Goal: Communication & Community: Answer question/provide support

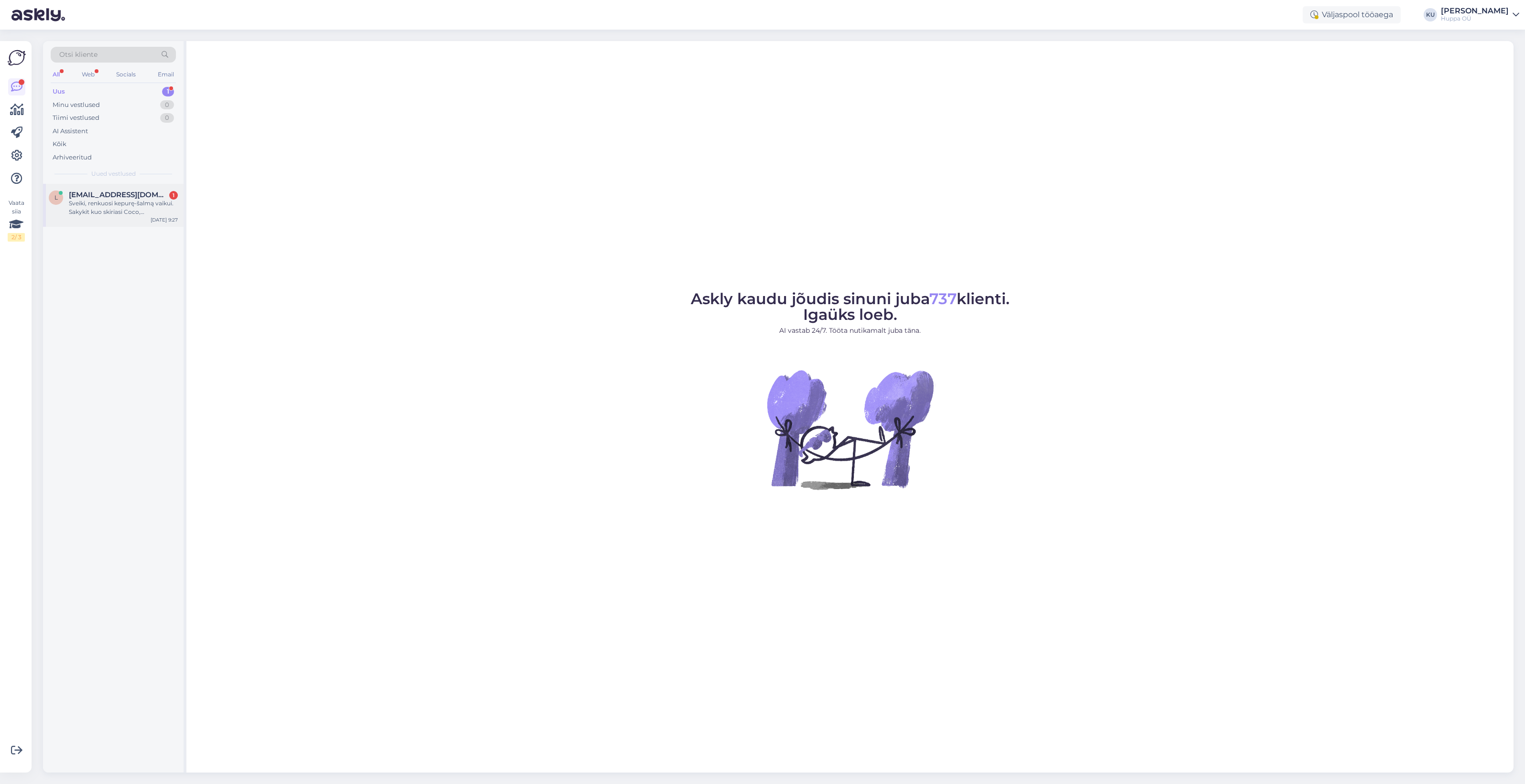
click at [122, 211] on div "Sveiki, renkuosi kepurę-šalmą vaikui. Sakykit kuo skiriasi Coco, [PERSON_NAME] …" at bounding box center [123, 208] width 109 height 17
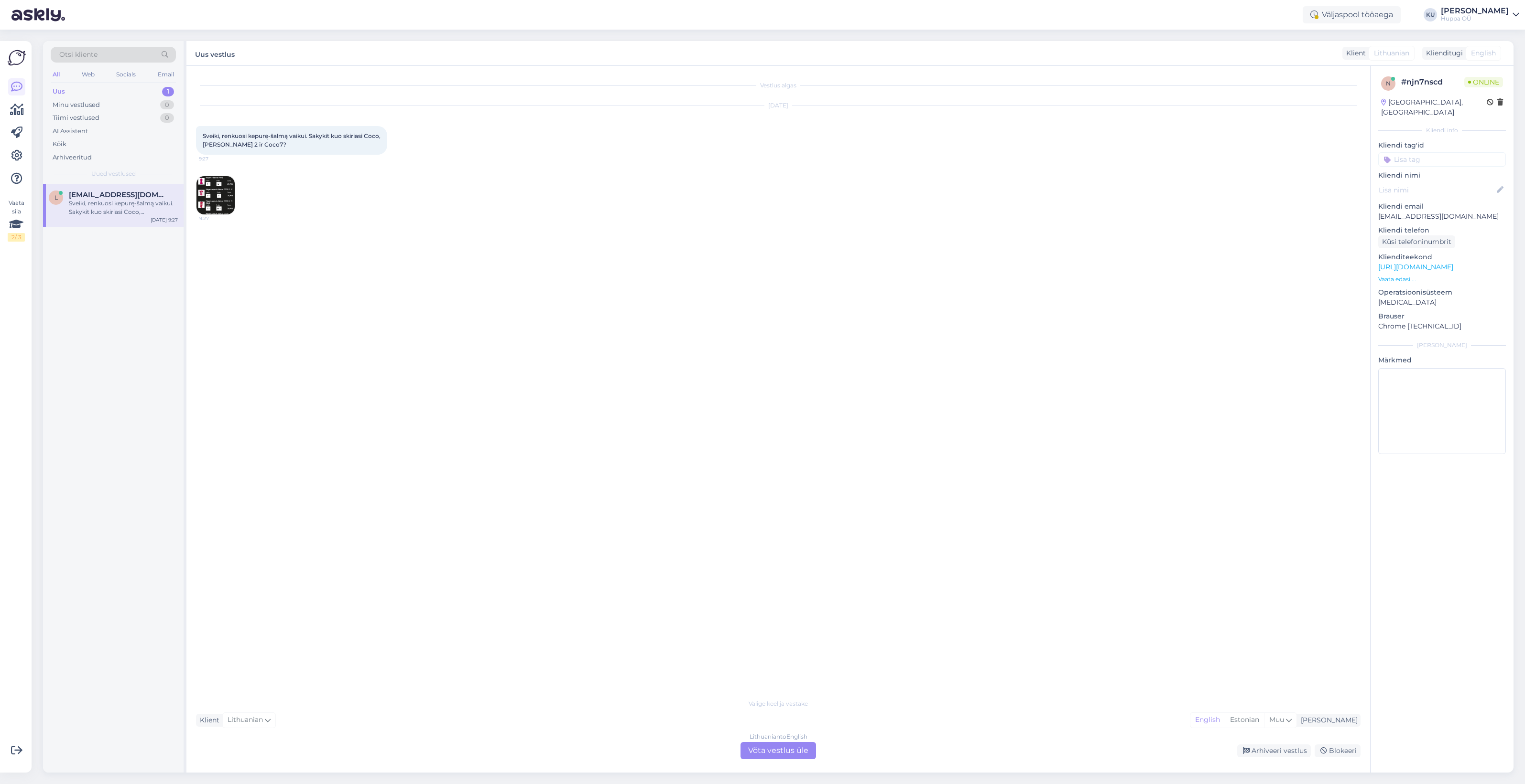
click at [799, 756] on div "Lithuanian to English Võta vestlus üle" at bounding box center [778, 750] width 75 height 17
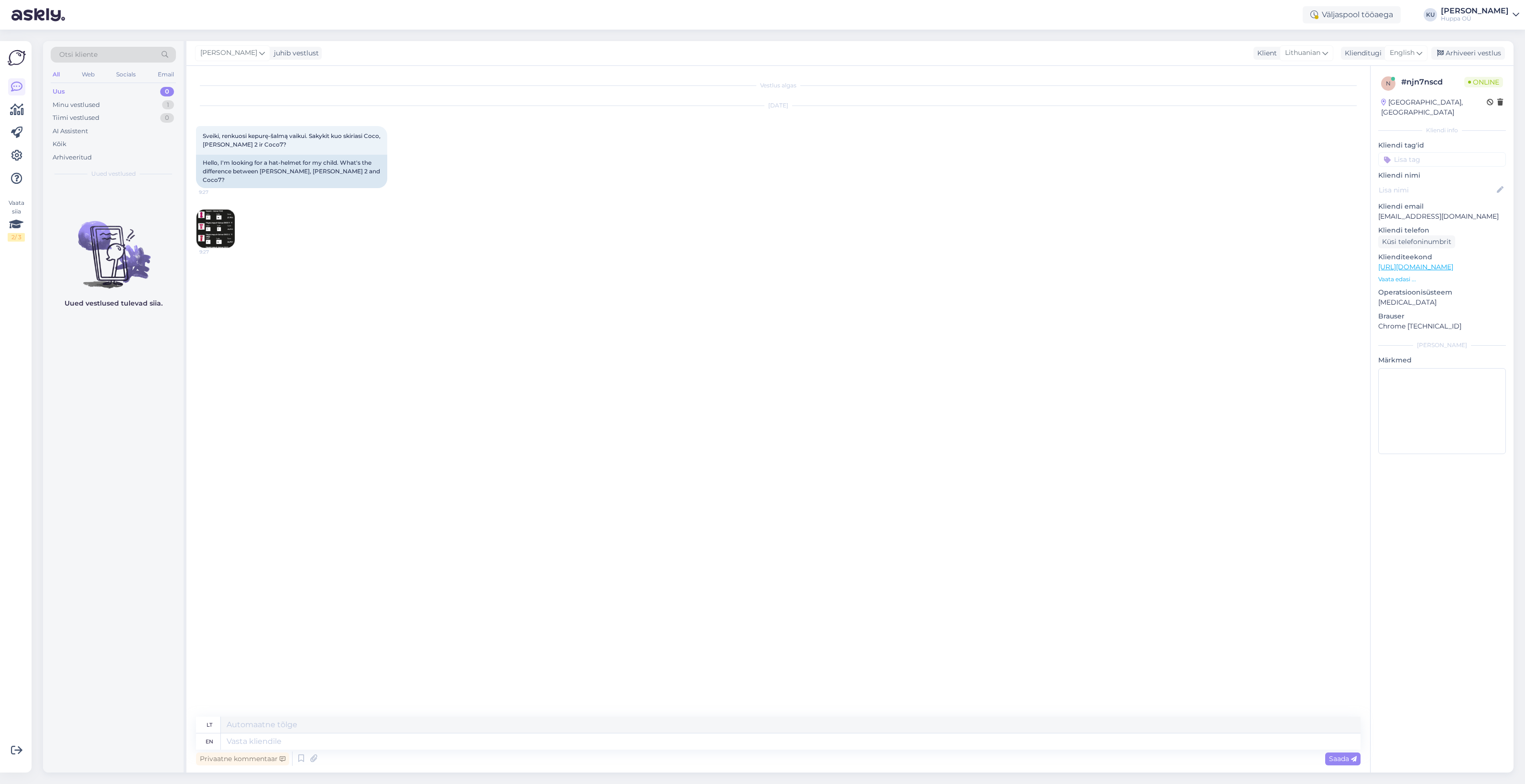
click at [224, 228] on img at bounding box center [215, 228] width 38 height 38
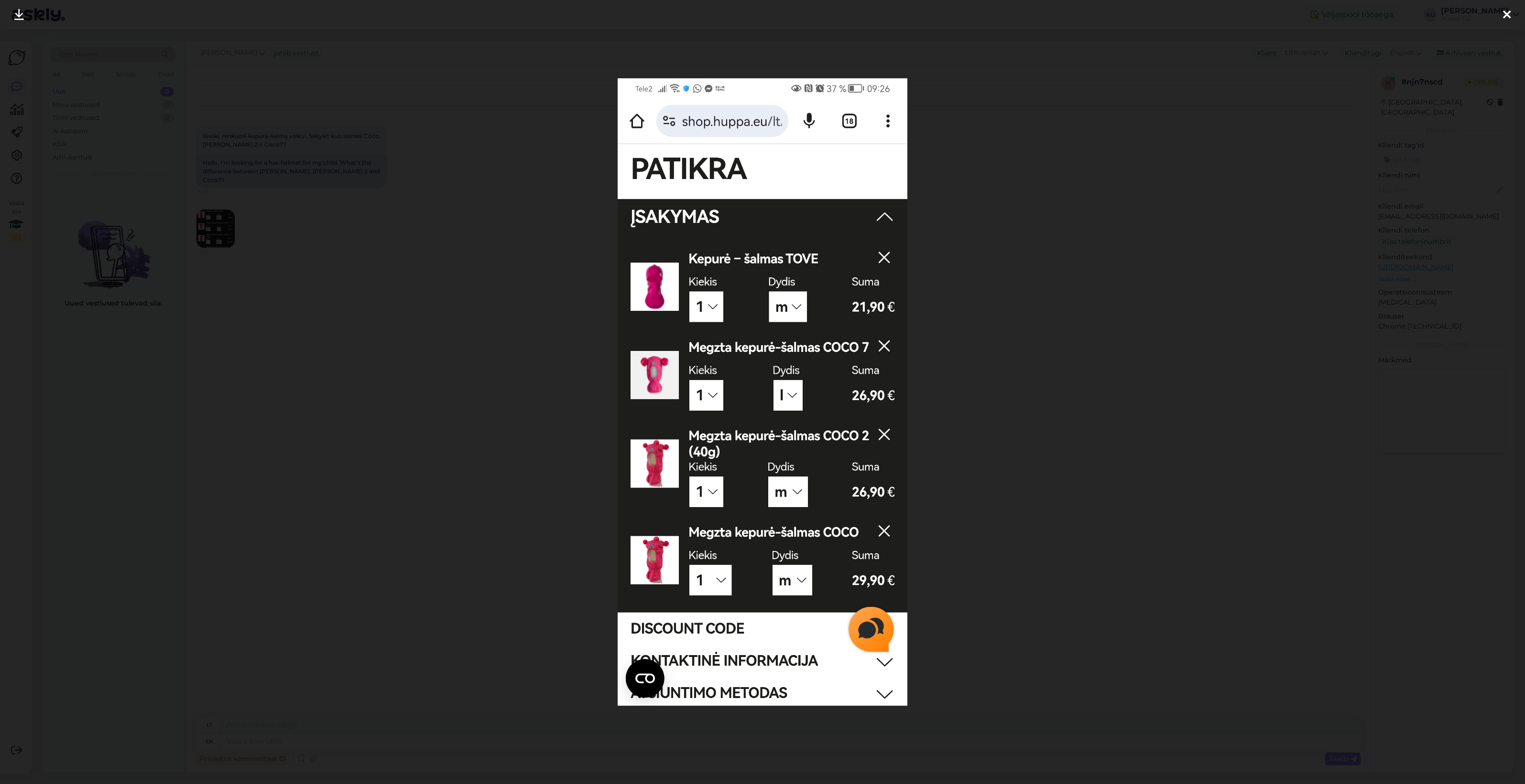
click at [1027, 361] on div at bounding box center [762, 392] width 1525 height 784
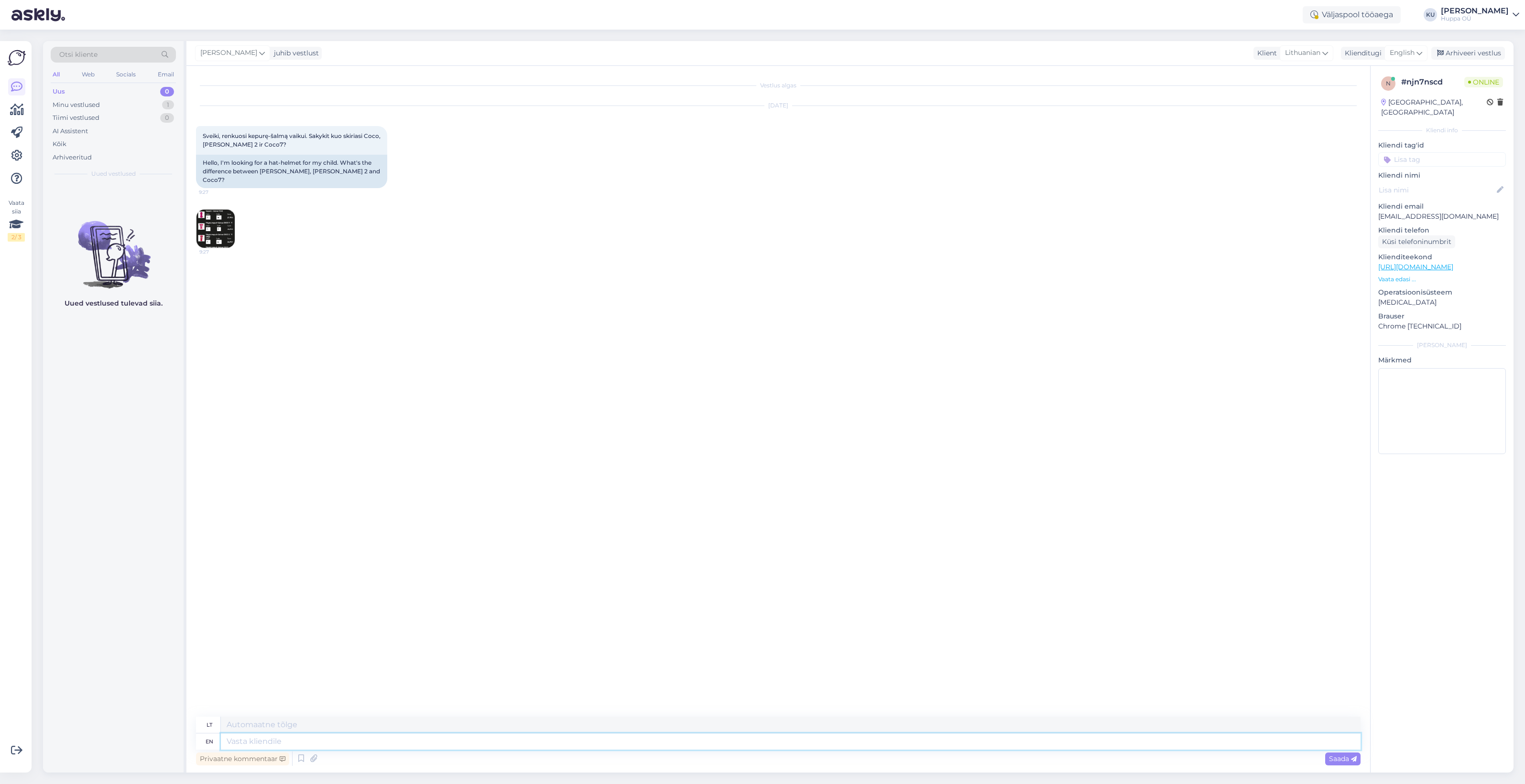
click at [361, 738] on textarea at bounding box center [790, 741] width 1139 height 16
type textarea "Hello!"
type textarea "Sveiki!"
type textarea "Hello! As y"
type textarea "Sveiki! Kaip"
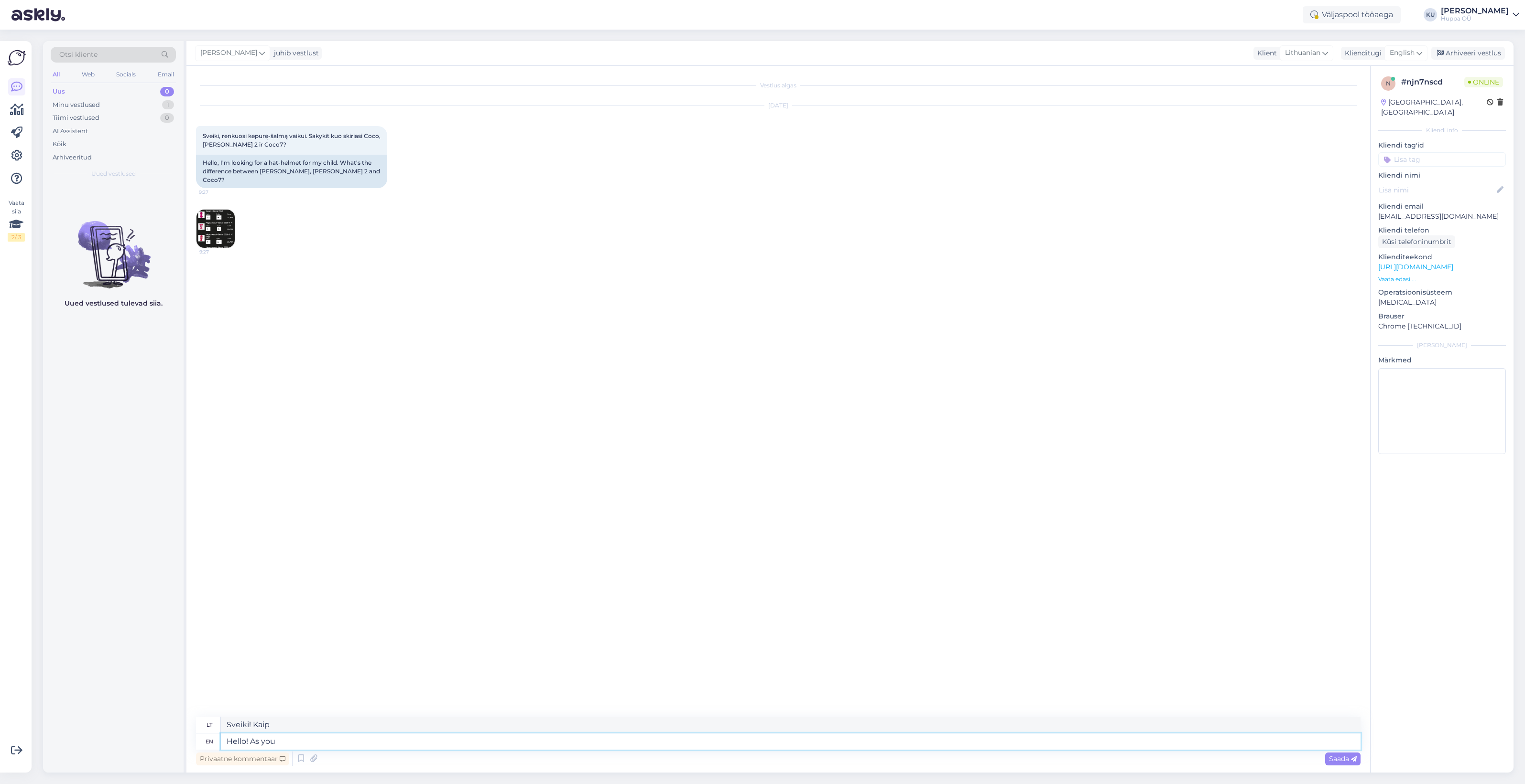
type textarea "Hello! As you c"
type textarea "Sveiki! Kaip ir jūs"
type textarea "Hello! As you can s"
type textarea "Sveiki! Kaip galite"
type textarea "Hello! As you can see, be"
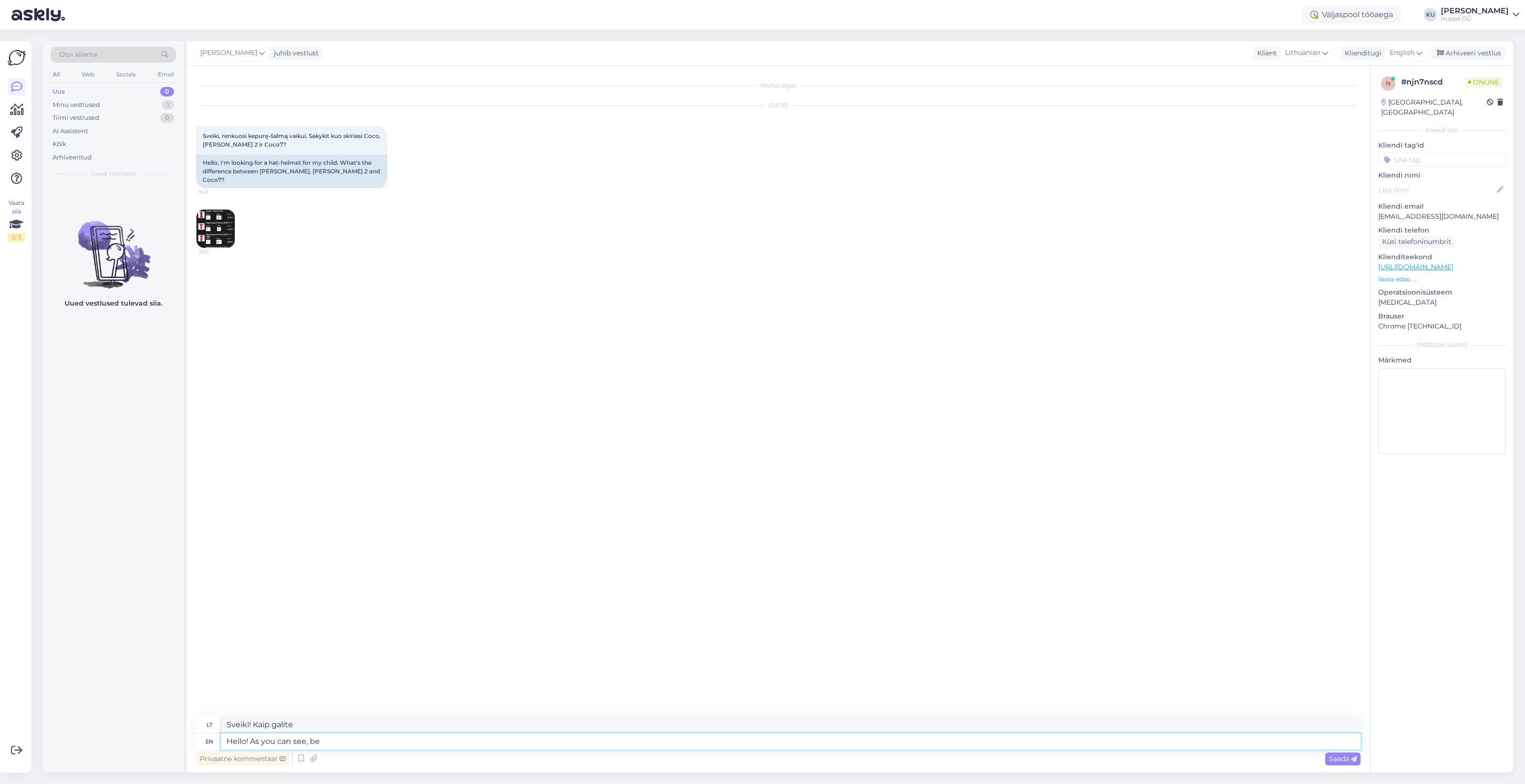
type textarea "Sveiki! Kaip matote,"
type textarea "Hello! As you can see, behind"
type textarea "Sveiki! Kaip matote, už nugaros"
type textarea "Hello! As you can see, behind COCO 2"
type textarea "Sveiki! Kaip matote, už COCO"
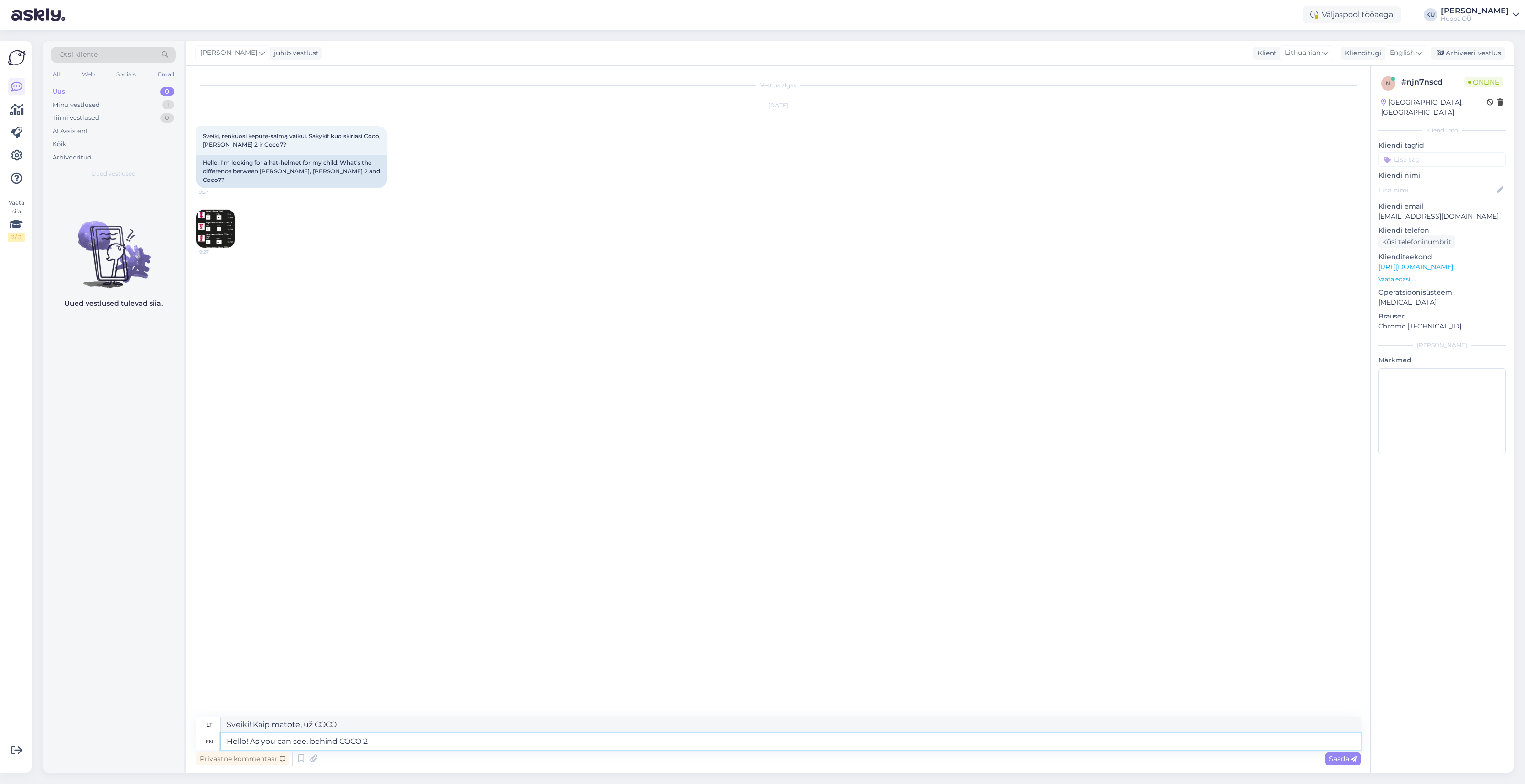
type textarea "Hello! As you can see, behind COCO 2 i"
type textarea "Sveiki! Kaip matote, už COCO 2"
type textarea "Hello! As you can see, behind COCO 2 is"
type textarea "Sveiki! Kaip matote, už COCO 2 slypi"
type textarea "Hello! As you can see, behind COCO 2 is (40g) -"
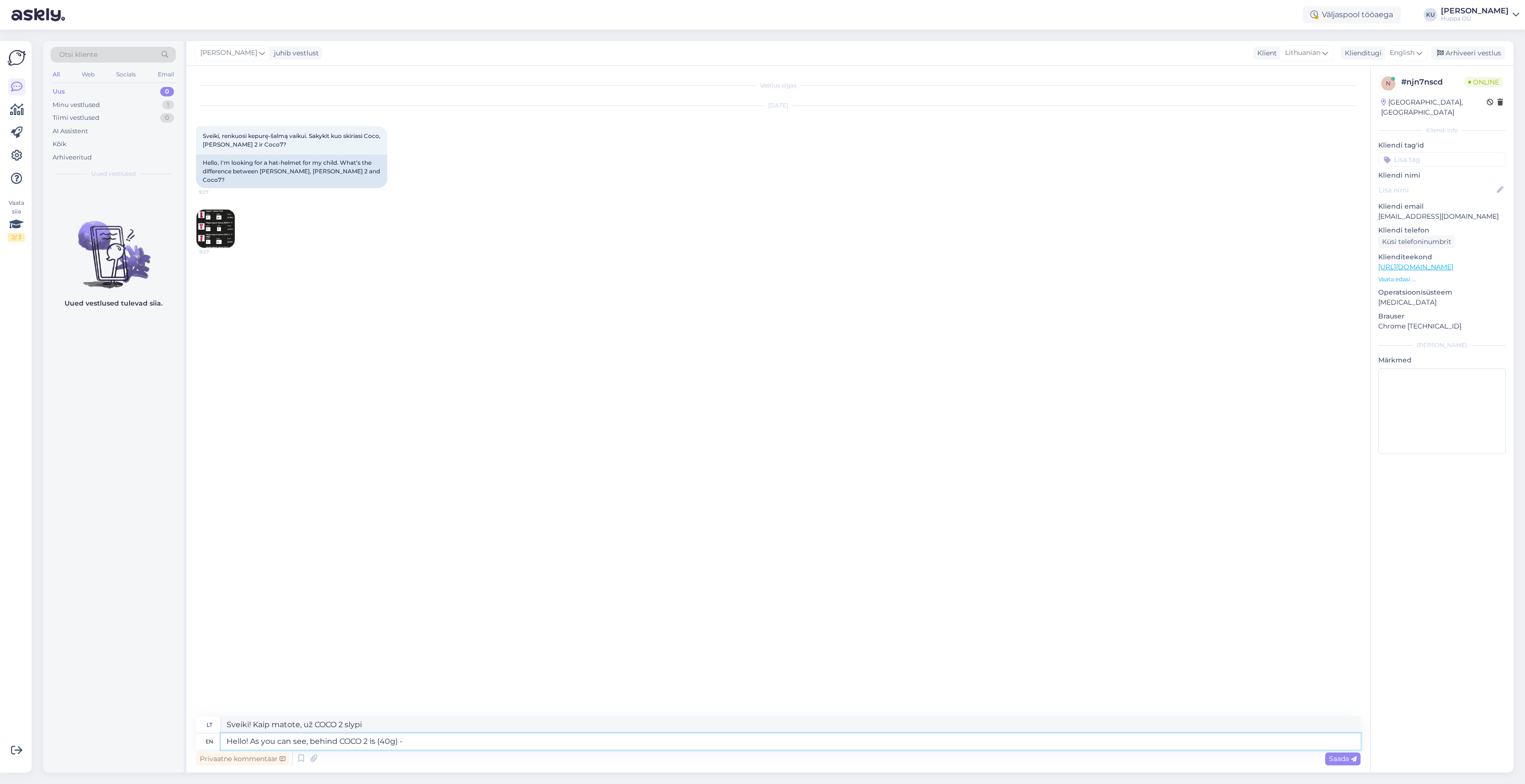
type textarea "Sveiki! Kaip matote, už COCO 2 yra (40 g)"
type textarea "Hello! As you can see, behind COCO 2 is (40g) - i"
type textarea "Sveiki! Kaip matote, už COCO 2 yra (40 g) -"
type textarea "Hello! As you can see, behind COCO 2 is (40g) - it m"
type textarea "Sveiki! Kaip matote, už COCO 2 slypi (40 g) – jis"
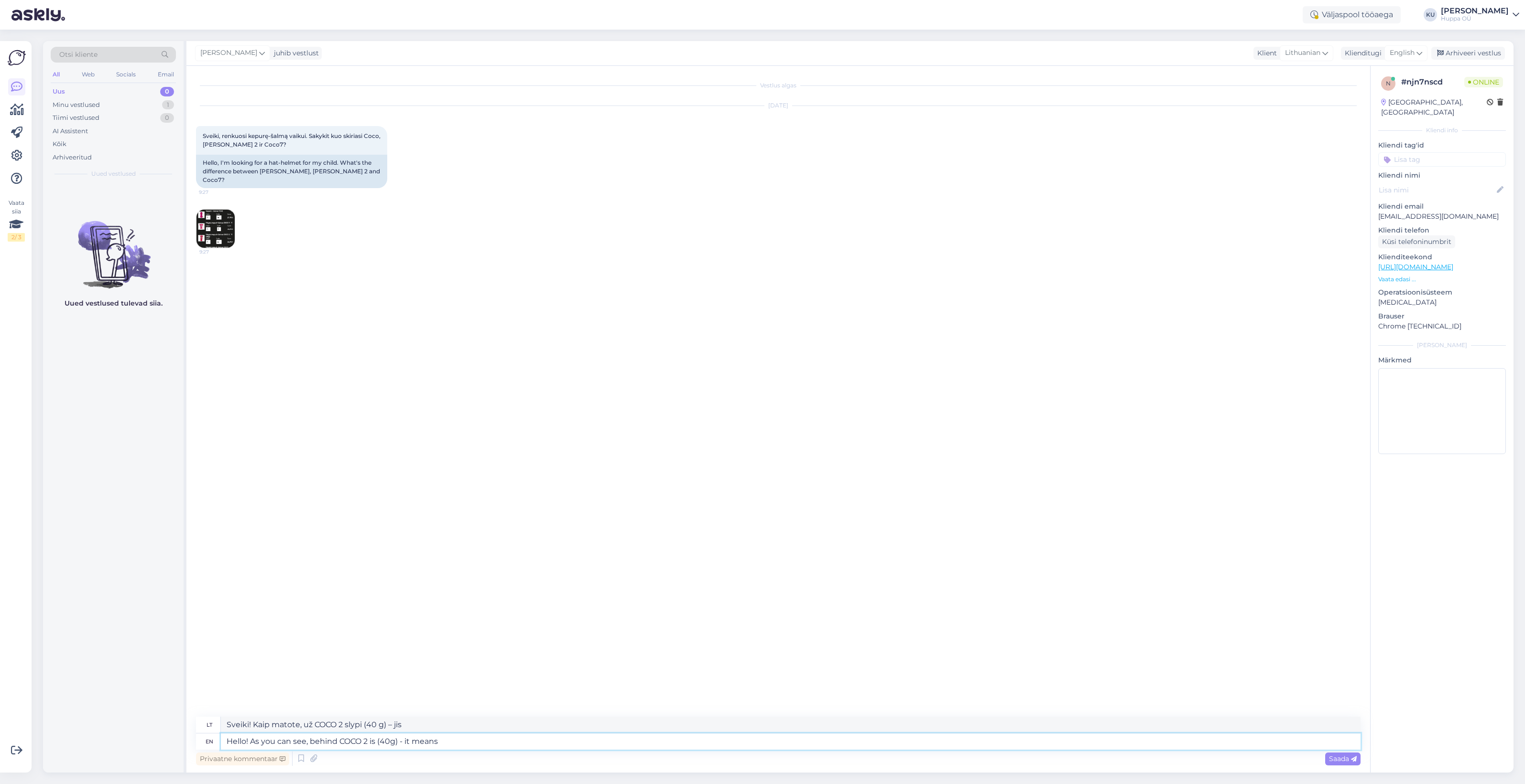
type textarea "Hello! As you can see, behind COCO 2 is (40g) - it means i"
type textarea "Sveiki! Kaip matote, už COCO 2 slypi (40 g) – tai reiškia"
type textarea "Hello! As you can see, behind COCO 2 is (40g) - it means it h"
type textarea "Sveiki! Kaip matote, už COCO 2 slypi (40 g) – tai reiškia, kad"
type textarea "Hello! As you can see, behind COCO 2 is (40g) - it means it has"
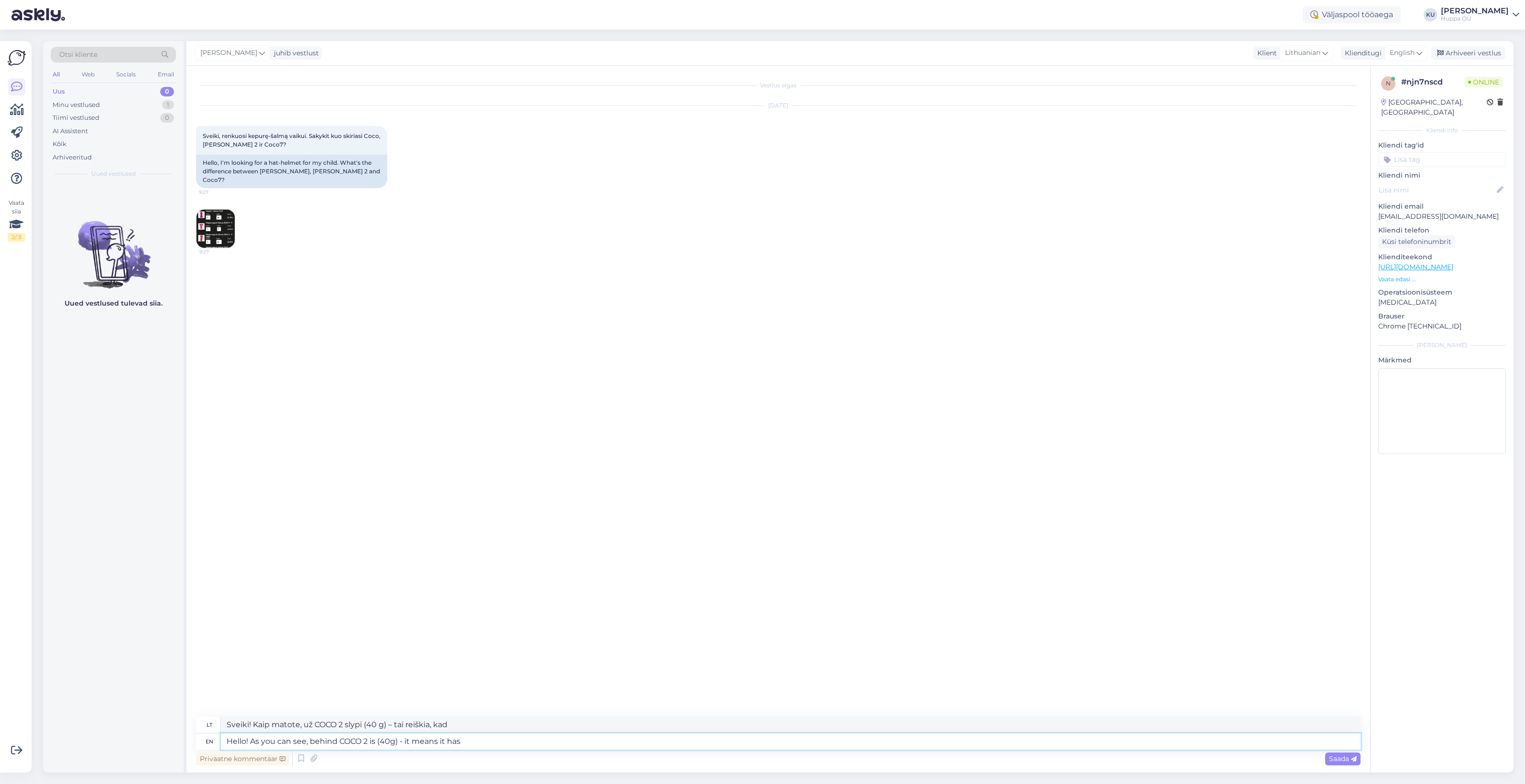
type textarea "Sveiki! Kaip matote, už COCO 2 slypi (40 g) – tai reiškia, kad jis turi"
type textarea "Hello! As you can see, behind COCO 2 is (40g) - it means it has filling,"
type textarea "Sveiki! Kaip matote, už COCO 2 yra (40 g) – tai reiškia, kad yra įdaro."
type textarea "Hello! As you can see, behind COCO 2 is (40g) - it means it has filling, so i"
type textarea "Sveiki! Kaip matote, už COCO 2 yra (40 g) – tai reiškia, kad yra įdaro, taigi"
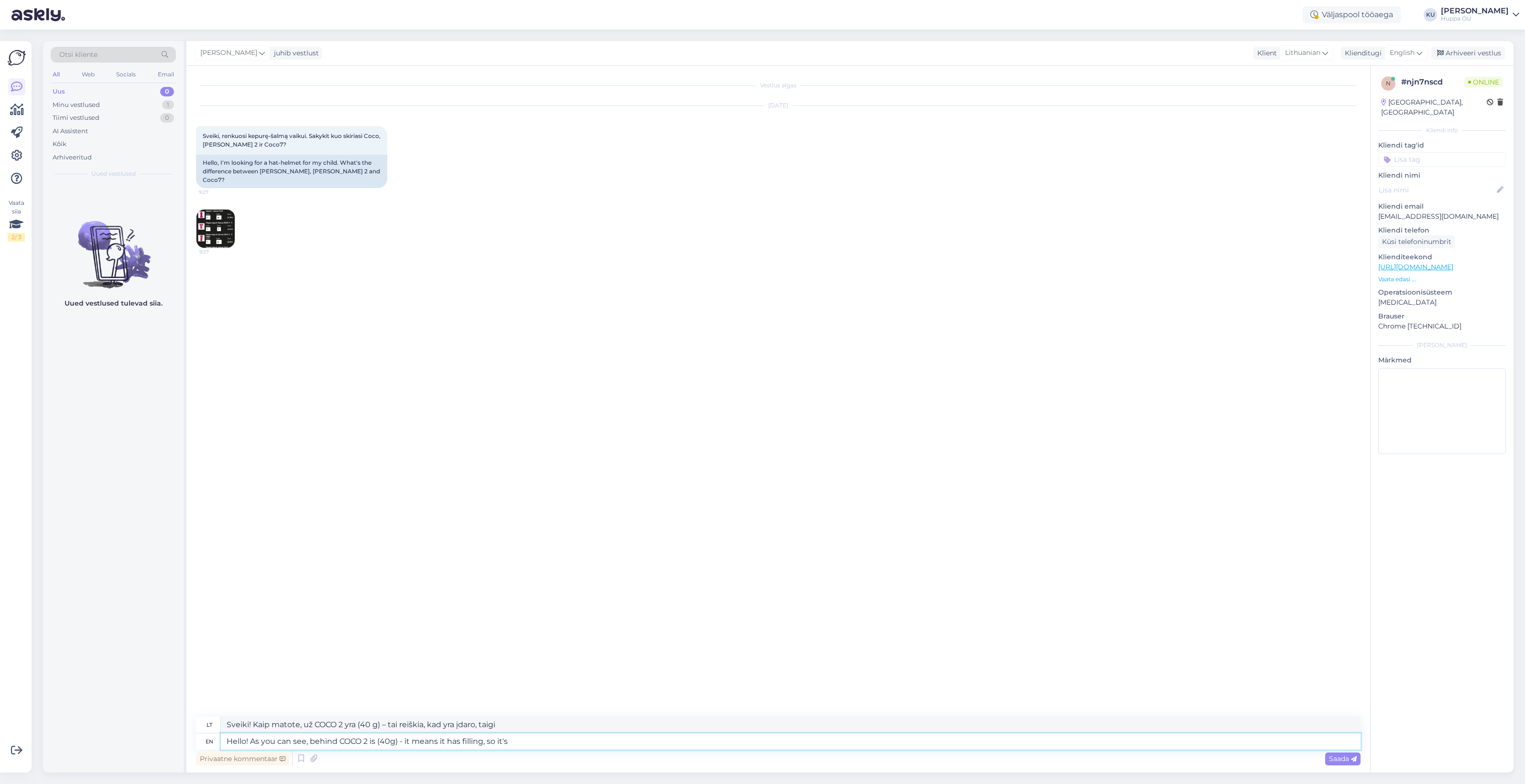
type textarea "Hello! As you can see, behind COCO 2 is (40g) - it means it has filling, so it'…"
type textarea "Sveiki! Kaip matote, už COCO 2 yra (40 g) – tai reiškia, kad [PERSON_NAME] įdar…"
type textarea "Hello! As you can see, behind COCO 2 is (40g) - it means it has filling, so it'…"
type textarea "Sveiki! Kaip matote, už COCO 2 yra (40 g) – tai reiškia, kad yra įdaro, taigi […"
type textarea "Hello! As you can see, behind COCO 2 is (40g) - it means it has filling, so it'…"
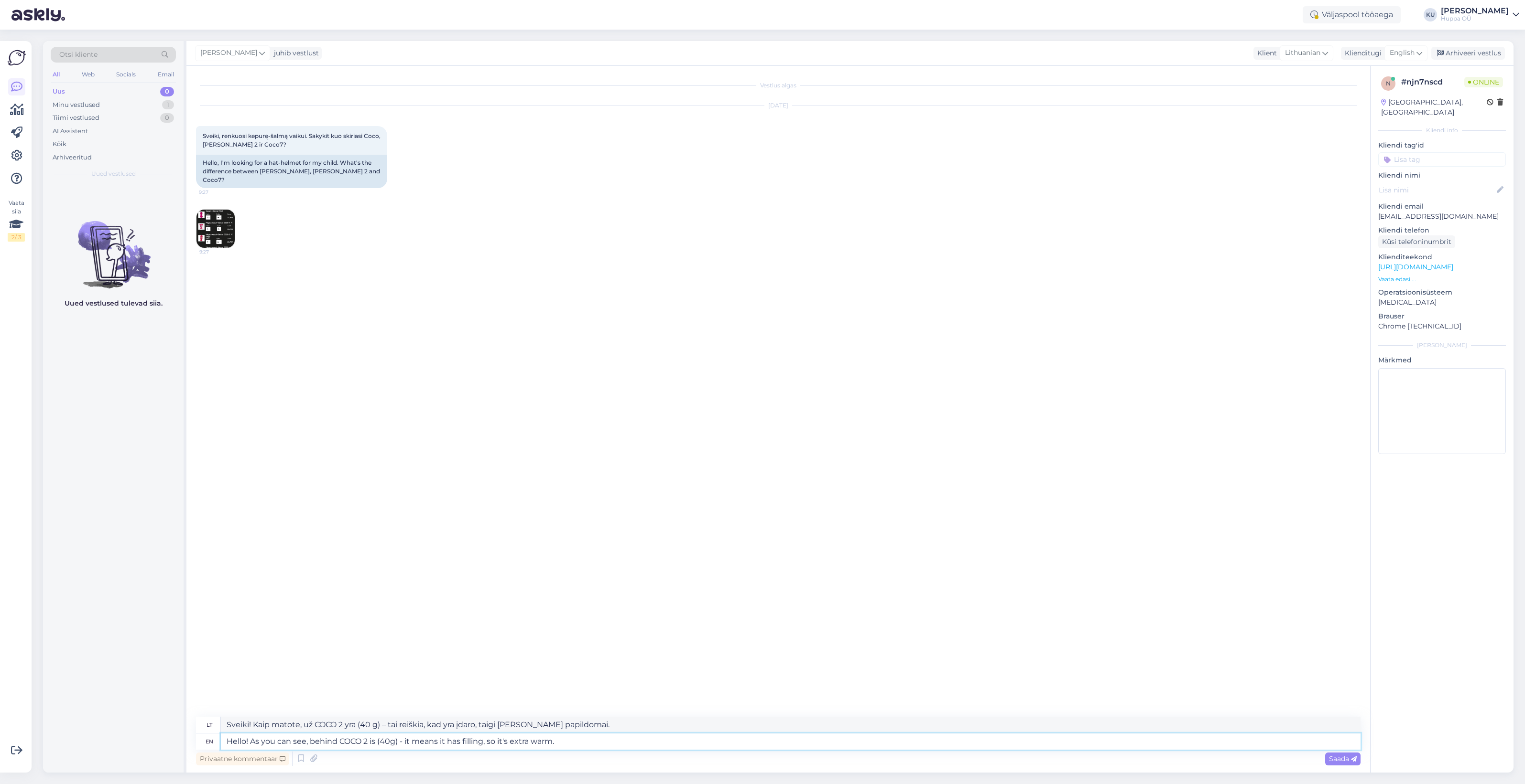
type textarea "Sveiki! Kaip matote, už COCO 2 yra (40 g) – tai reiškia, kad yra įdaro, todėl j…"
type textarea "Hello! As you can see, behind COCO 2 is (40g) - it means it has filling, so it'…"
type textarea "Sveiki! Kaip matote, už COCO 2 yra (40 g) – tai reiškia, kad yra įdaro, todėl y…"
type textarea "Hello! As you can see, behind COCO 2 is (40g) - it means it has filling, so it'…"
type textarea "Sveiki! Kaip matote, už COCO 2 yra (40 g) – tai reiškia, kad jis yra įdarytas, …"
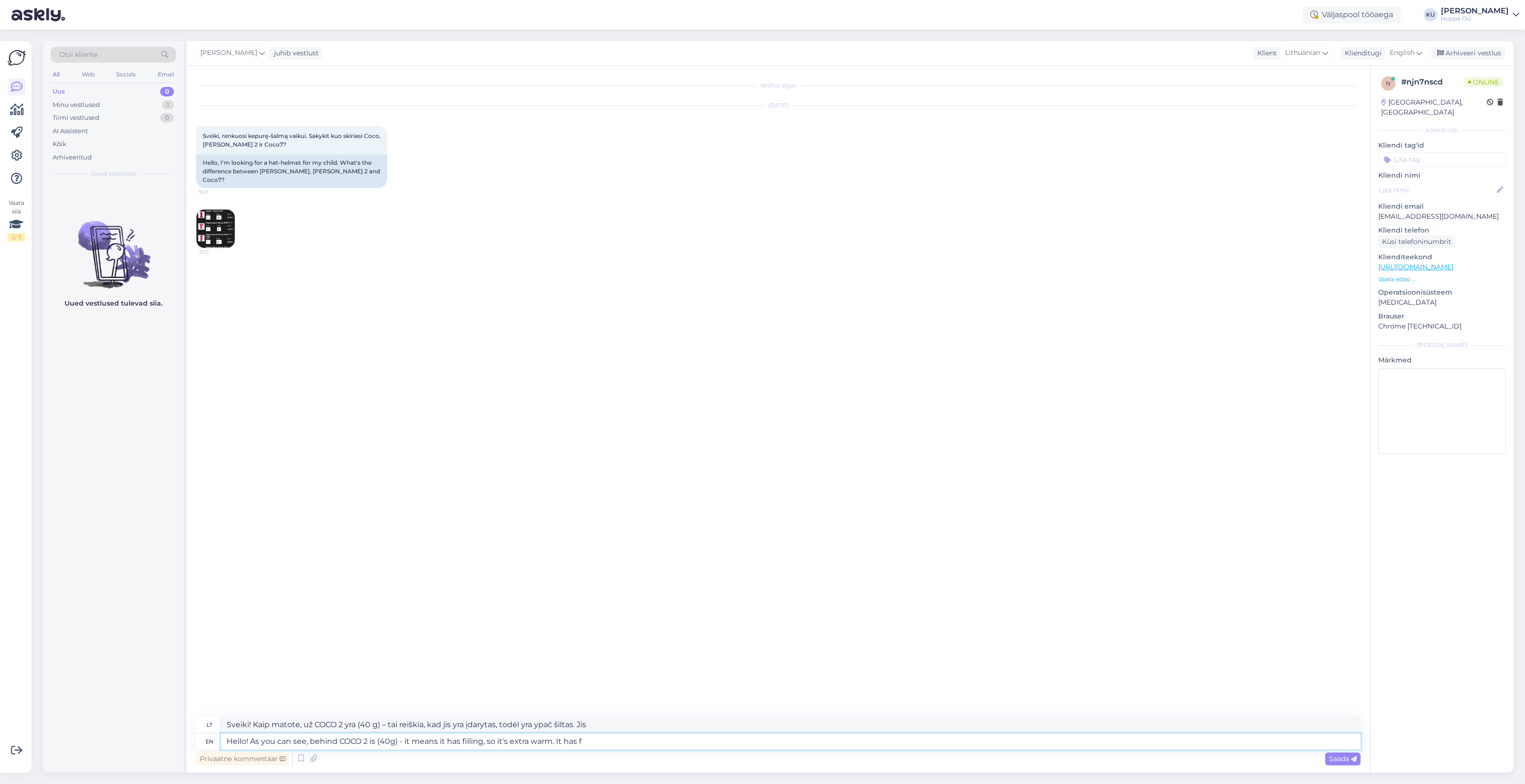
type textarea "Hello! As you can see, behind COCO 2 is (40g) - it means it has filling, so it'…"
type textarea "Sveiki! Kaip matote, už COCO 2 yra (40 g) – tai reiškia, kad jis yra įdarytas, …"
type textarea "Hello! As you can see, behind COCO 2 is (40g) - it means it has filling, so it'…"
type textarea "Sveiki! Kaip matote, už COCO 2 yra (40 g) – tai reiškia, kad jis yra įdaro, tai…"
type textarea "Hello! As you can see, behind COCO 2 is (40g) - it means it has filling, so it'…"
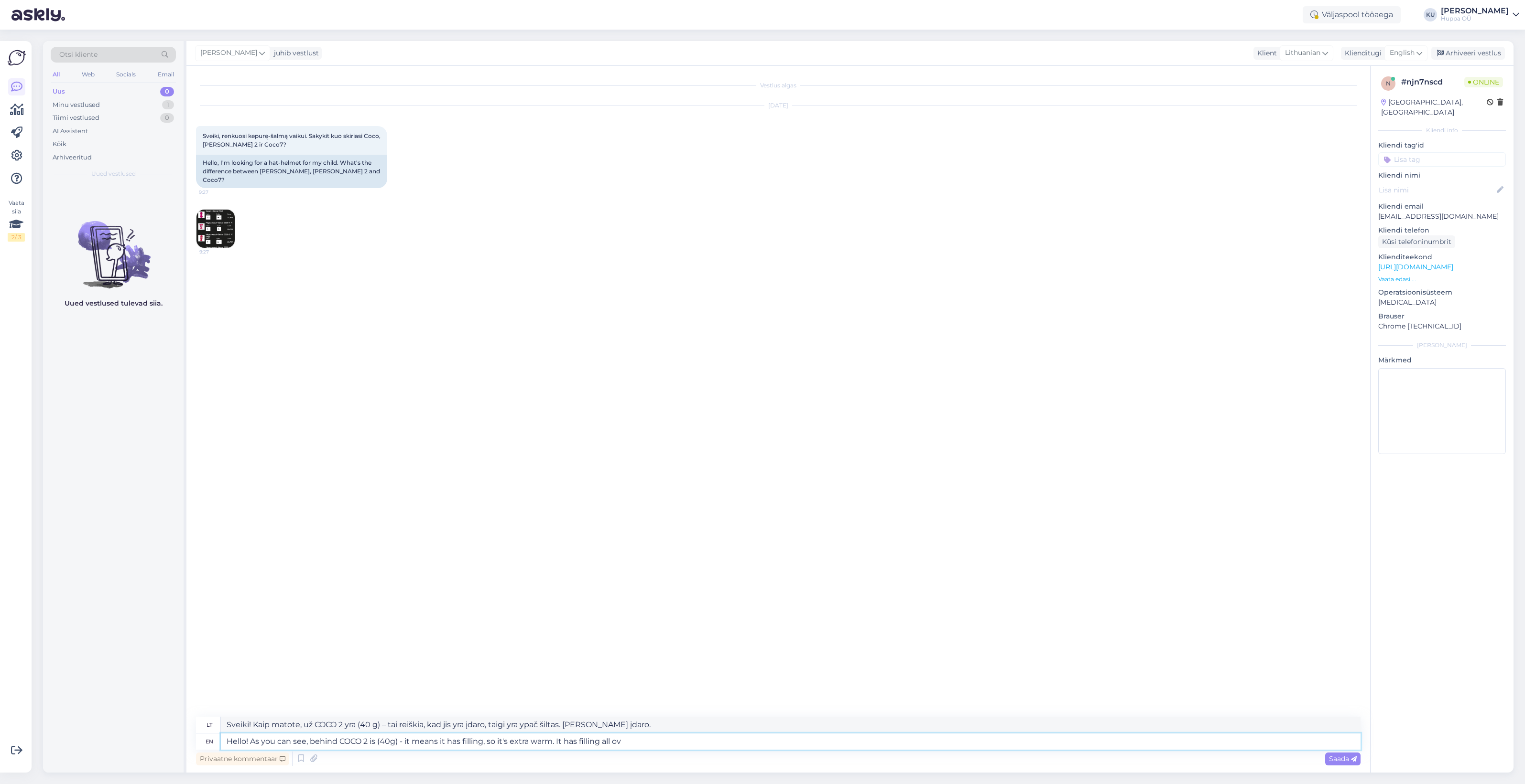
type textarea "Sveiki! Kaip matote, už COCO 2 yra (40 g) – tai reiškia, kad jis yra įdarytas, …"
type textarea "Hello! As you can see, behind COCO 2 is (40g) - it means it has filling, so it'…"
type textarea "Sveiki! Kaip matote, už COCO 2 yra (40 g) – tai reiškia, kad jis yra įdarytas, …"
type textarea "Hello! As you can see, behind COCO 2 is (40g) - it means it has filling, so it'…"
type textarea "Sveiki! Kaip matote, už COCO 2 yra (40 g) – tai reiškia, kad jis yra įdarytas, …"
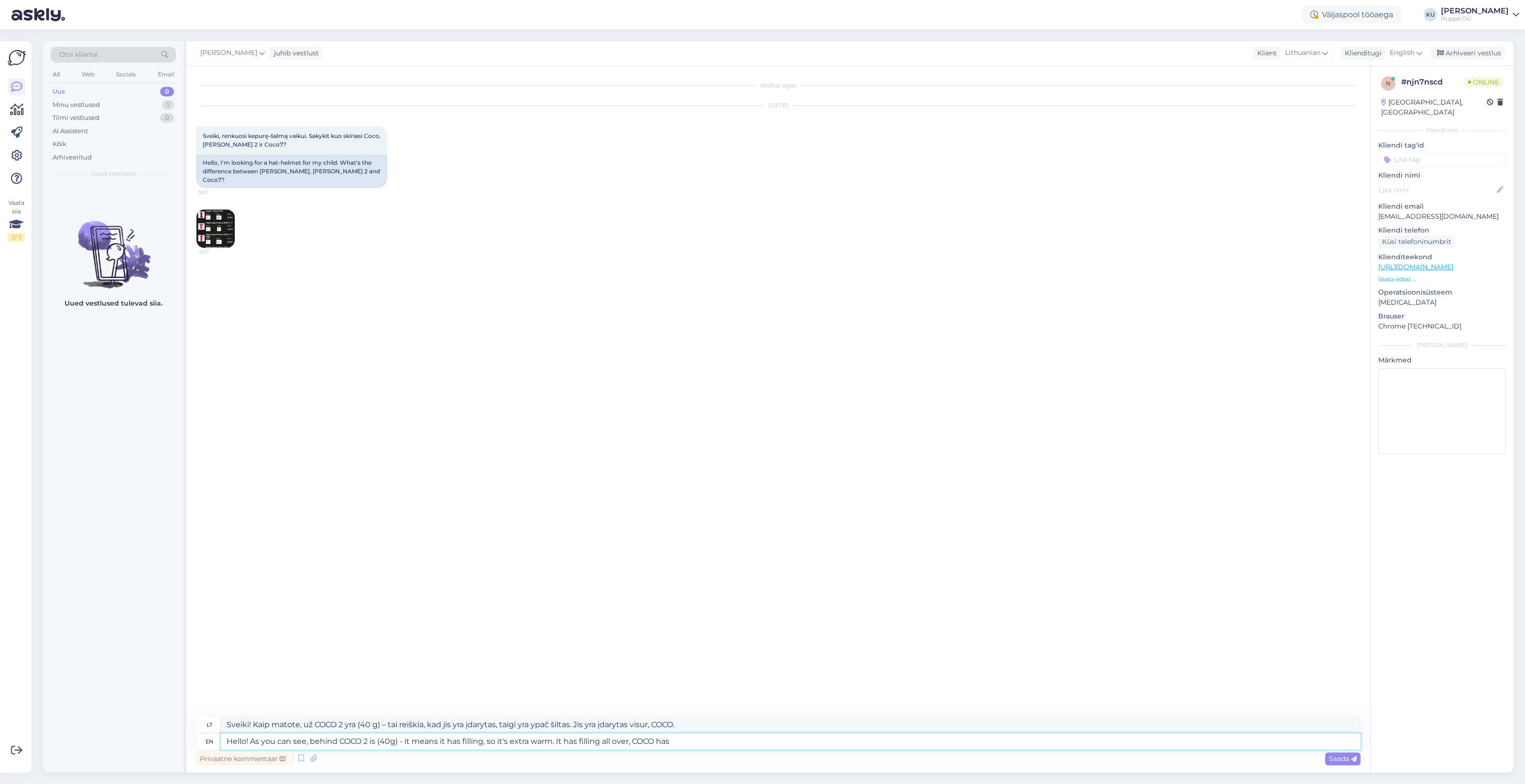
type textarea "Hello! As you can see, behind COCO 2 is (40g) - it means it has filling, so it'…"
type textarea "Sveiki! Kaip matote, už COCO 2 yra (40 g) – tai reiškia, kad jis yra įdarytas, …"
type textarea "Hello! As you can see, behind COCO 2 is (40g) - it means it has filling, so it'…"
type textarea "Sveiki! Kaip matote, už COCO 2 yra (40 g) – tai reiškia, kad jis yra įdarytas, …"
type textarea "Hello! As you can see, behind COCO 2 is (40g) - it means it has filling, so it'…"
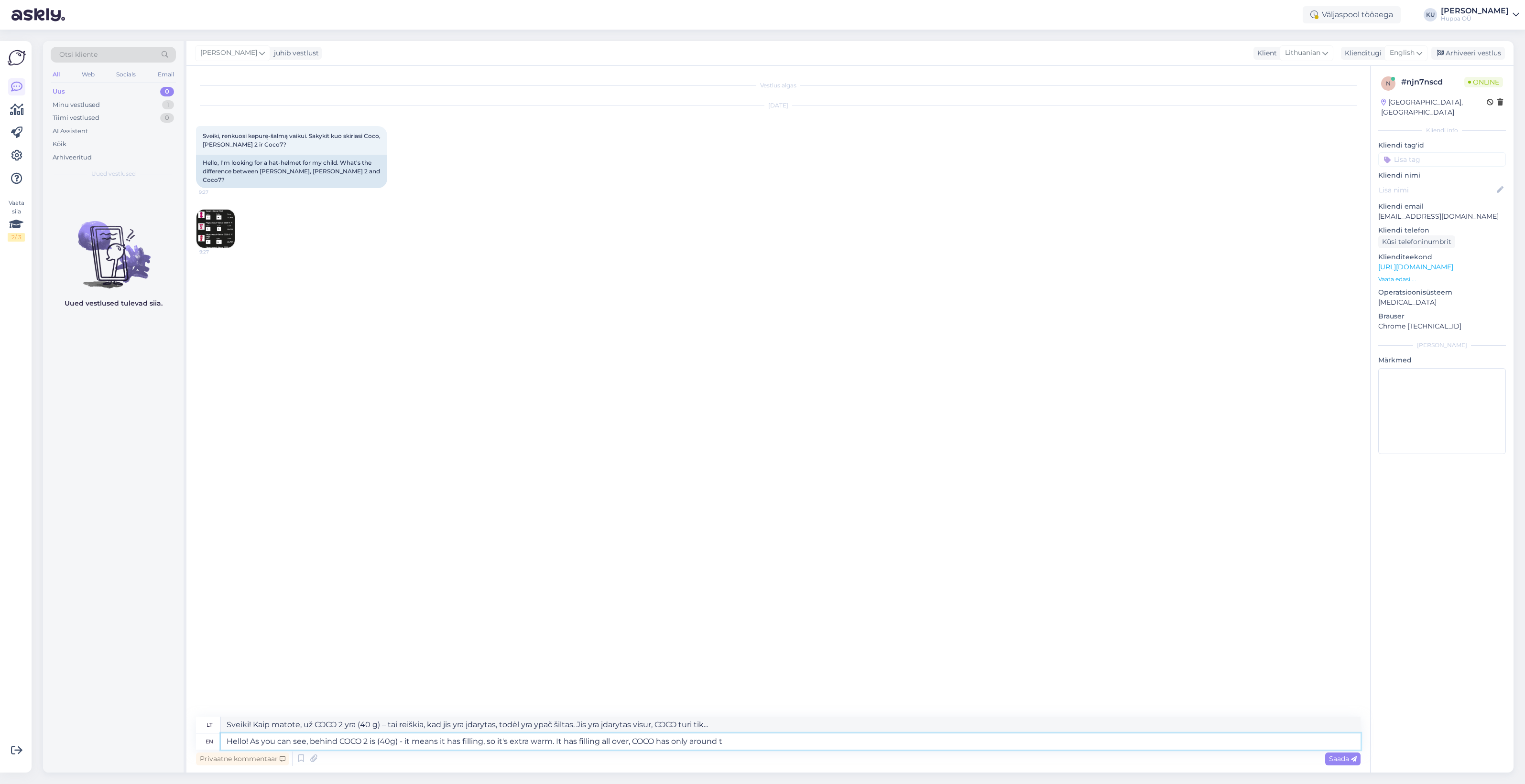
type textarea "Sveiki! Kaip matote, už COCO 2 yra (40 g) – tai reiškia, kad jis yra įdaro, tod…"
type textarea "Hello! As you can see, behind COCO 2 is (40g) - it means it has filling, so it'…"
type textarea "Sveiki! Kaip matote, už COCO 2 yra (40 g) – tai reiškia, kad jis yra įdarytas, …"
type textarea "Hello! As you can see, behind COCO 2 is (40g) - it means it has filling, so it'…"
type textarea "Sveiki! Kaip matote, už COCO 2 yra (40 g) – tai reiškia, kad jis yra su užpildu…"
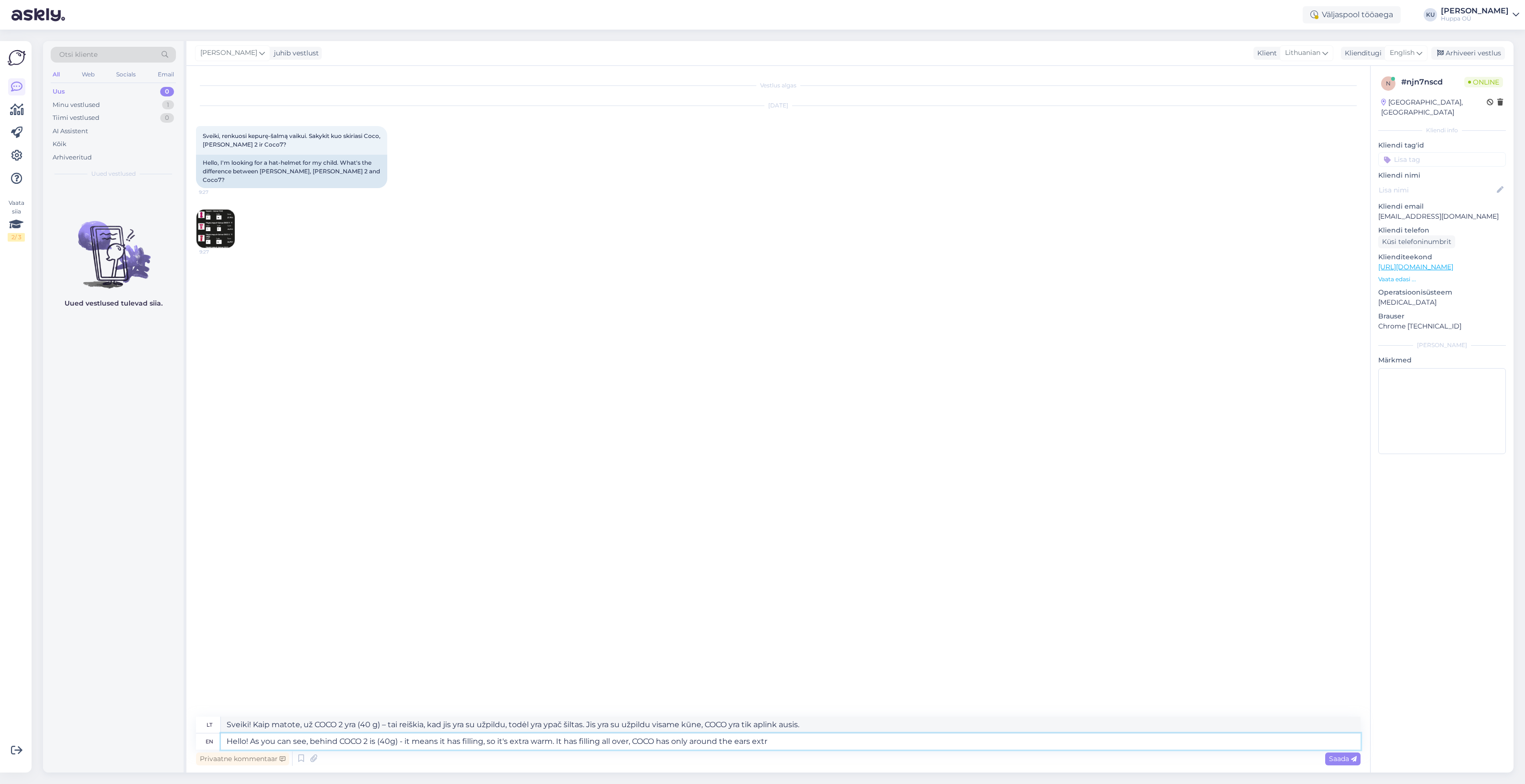
type textarea "Hello! As you can see, behind COCO 2 is (40g) - it means it has filling, so it'…"
type textarea "Sveiki! Kaip matote, už COCO 2 yra (40 g) – tai reiškia, kad jis yra su užpildu…"
type textarea "Hello! As you can see, behind COCO 2 is (40g) - it means it has filling, so it'…"
type textarea "Sveiki! Kaip matote, už COCO 2 yra (40 g) – tai reiškia, kad jis yra su užpildu…"
type textarea "Hello! As you can see, behind COCO 2 is (40g) - it means it has filling, so it'…"
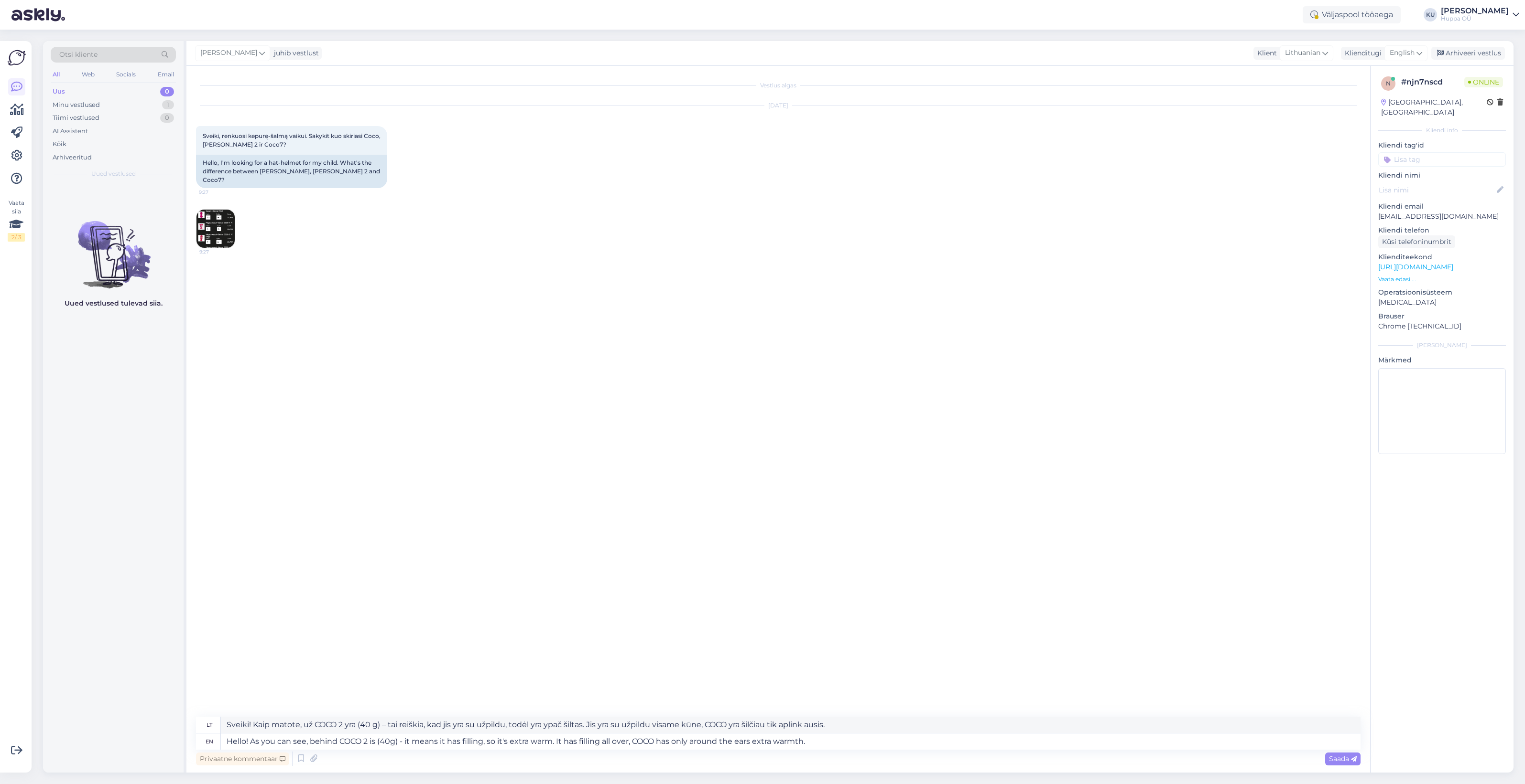
click at [229, 215] on img at bounding box center [215, 228] width 38 height 38
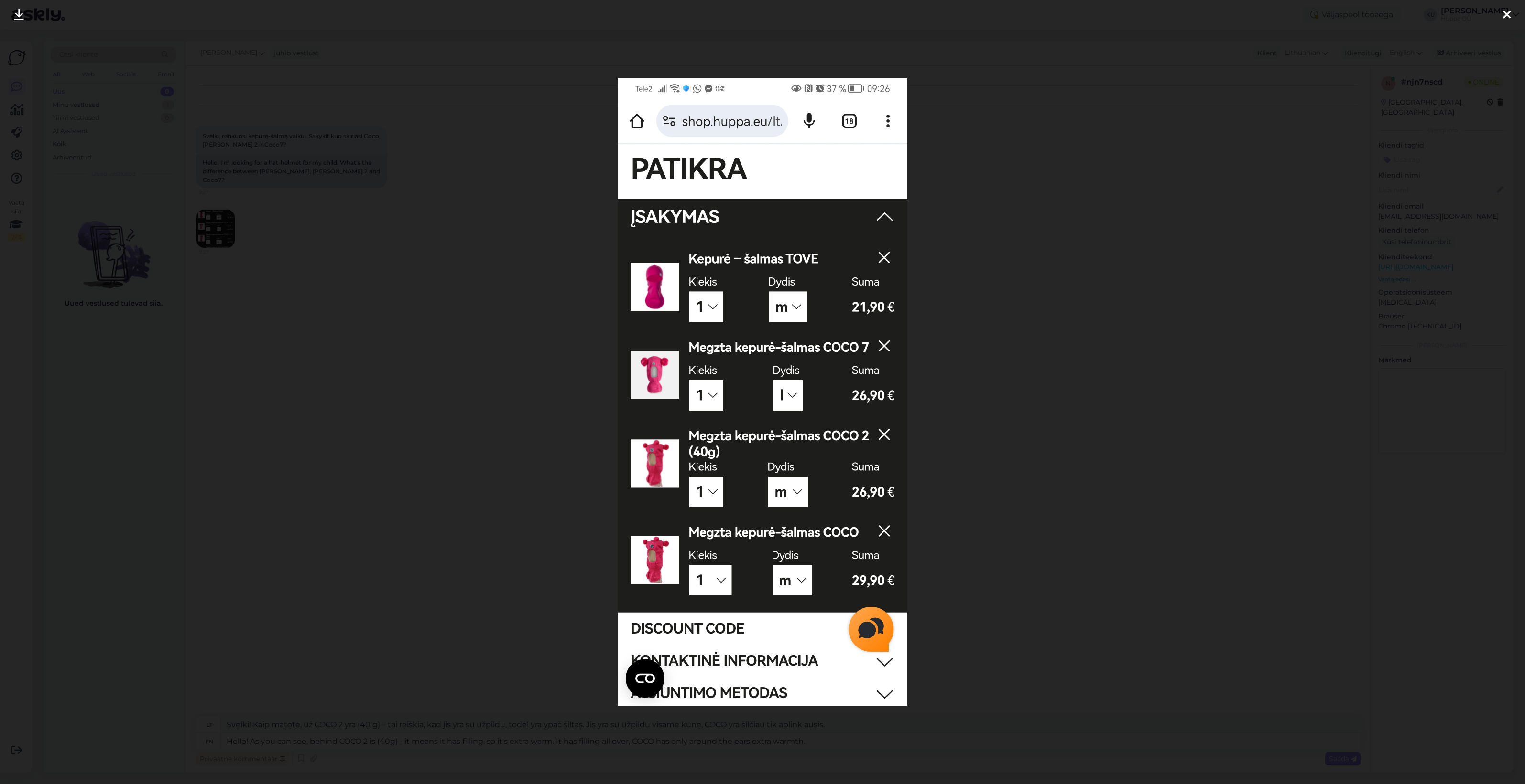
click at [1006, 437] on div at bounding box center [762, 392] width 1525 height 784
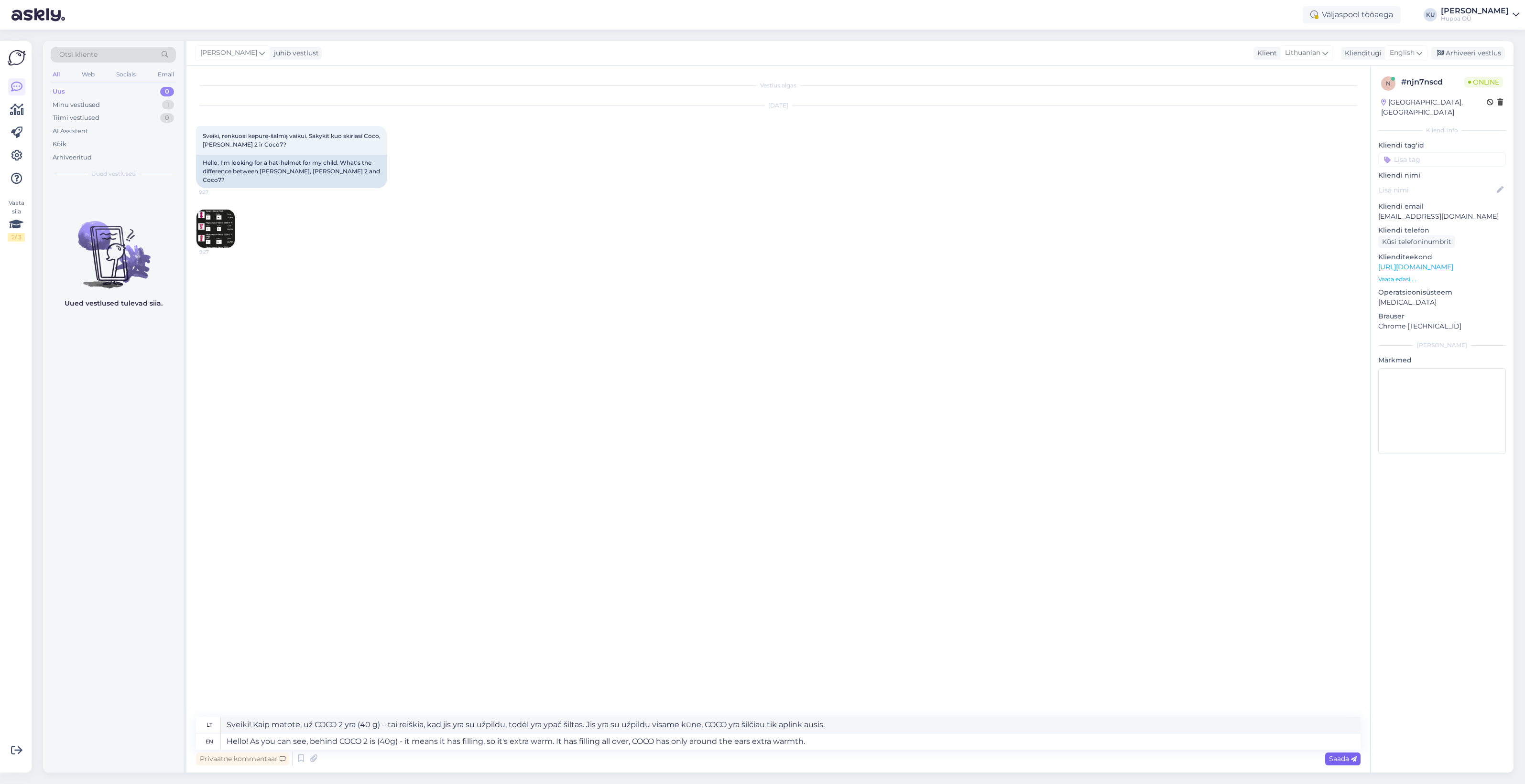
click at [1340, 760] on span "Saada" at bounding box center [1342, 759] width 28 height 8
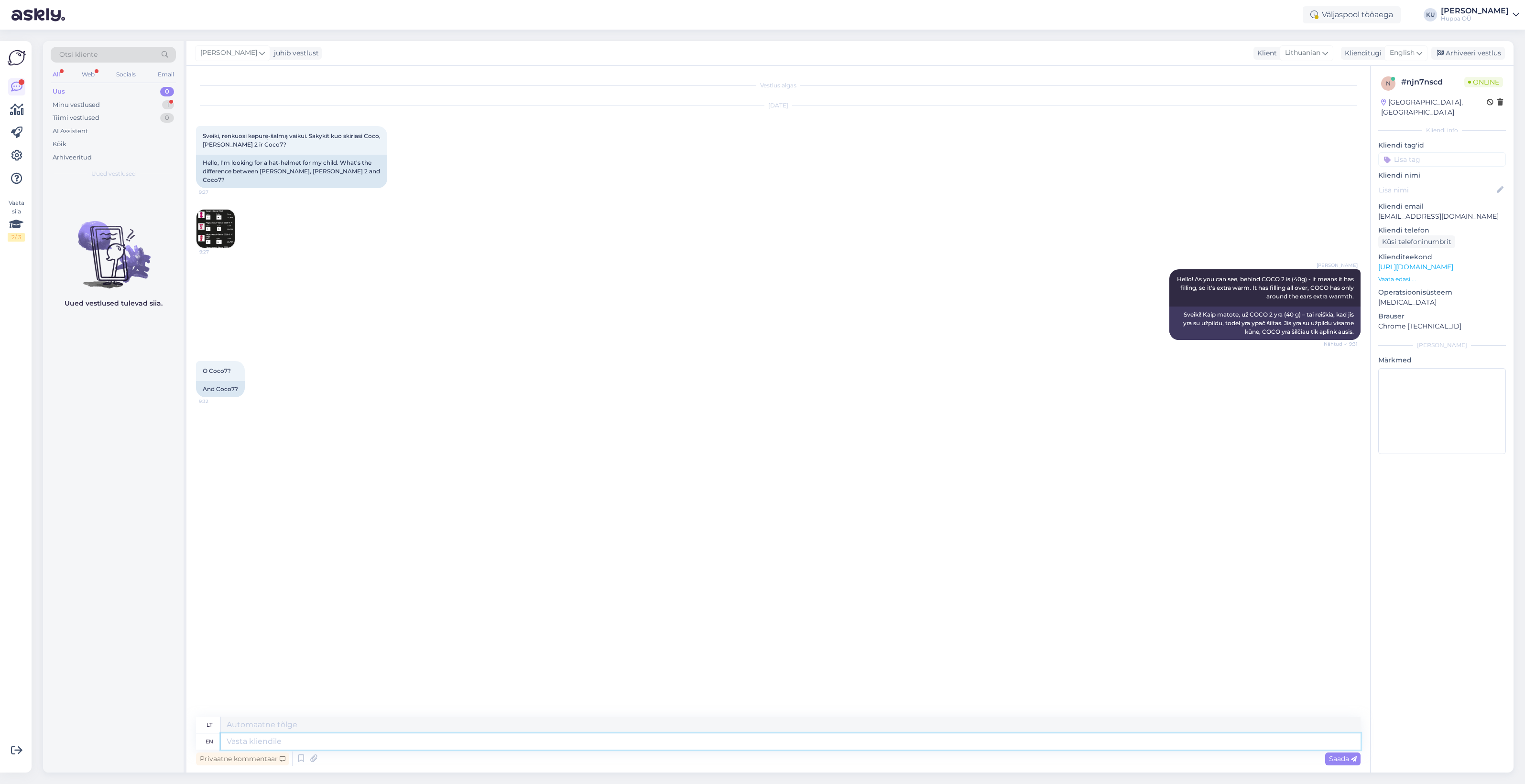
click at [241, 739] on textarea at bounding box center [790, 741] width 1139 height 16
type textarea "Same"
type textarea "Tas pats"
type textarea "Same As"
type textarea "Tas pats kaip"
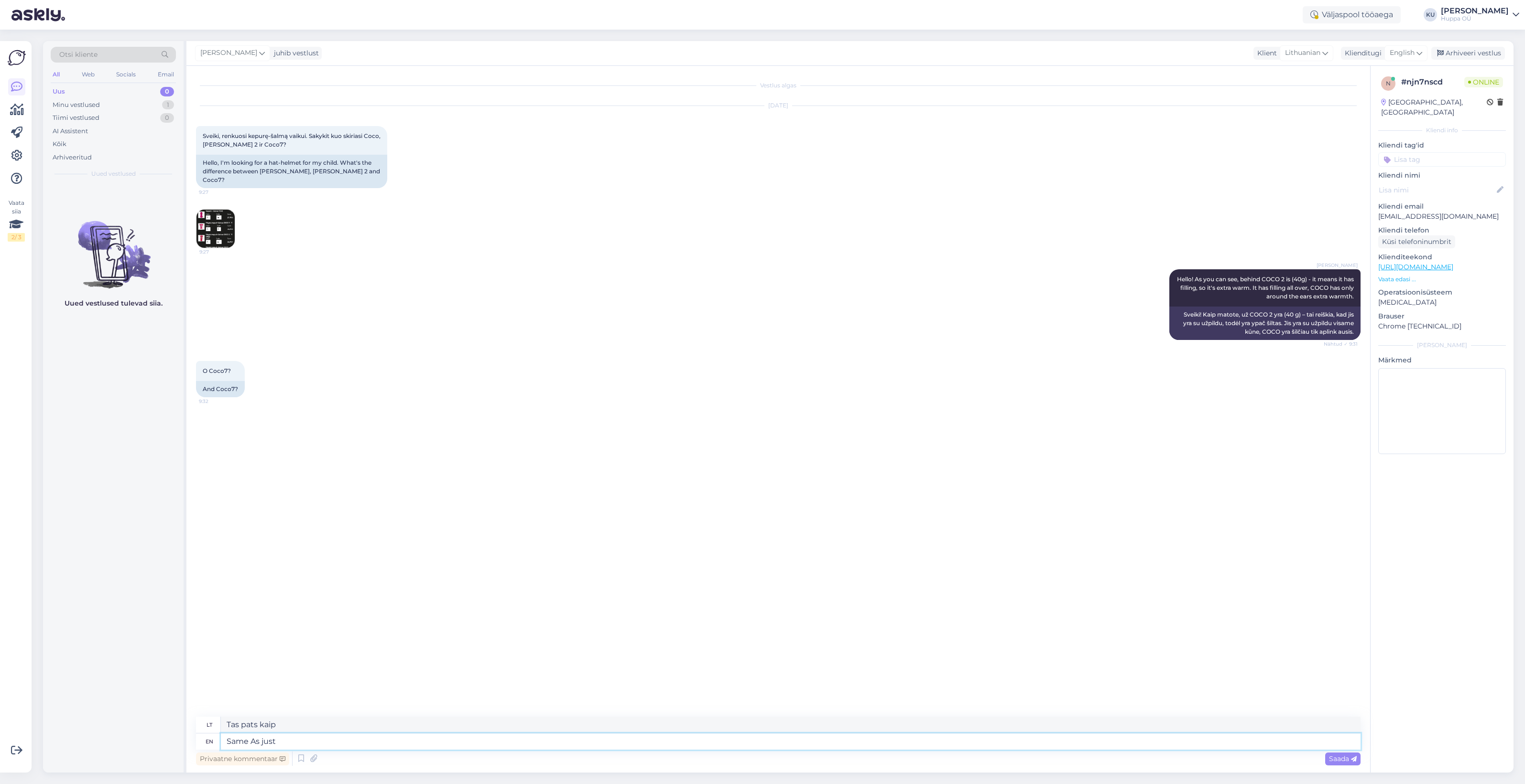
type textarea "Same As just"
type textarea "Tas pats [PERSON_NAME] tik"
type textarea "Same As just COCO"
type textarea "Tas pats, kas tik COCO"
click at [216, 221] on img at bounding box center [215, 228] width 38 height 38
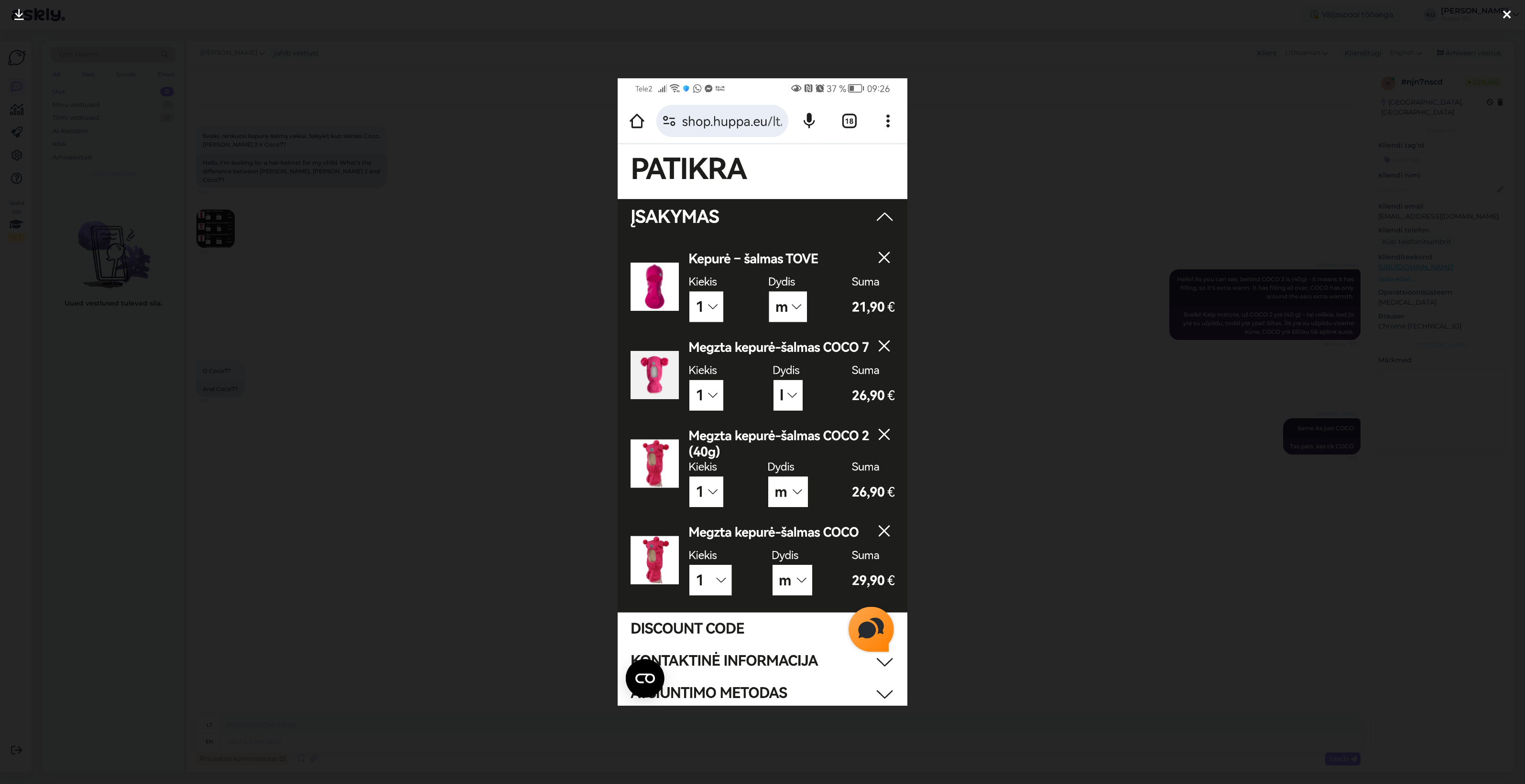
click at [1059, 369] on div at bounding box center [762, 392] width 1525 height 784
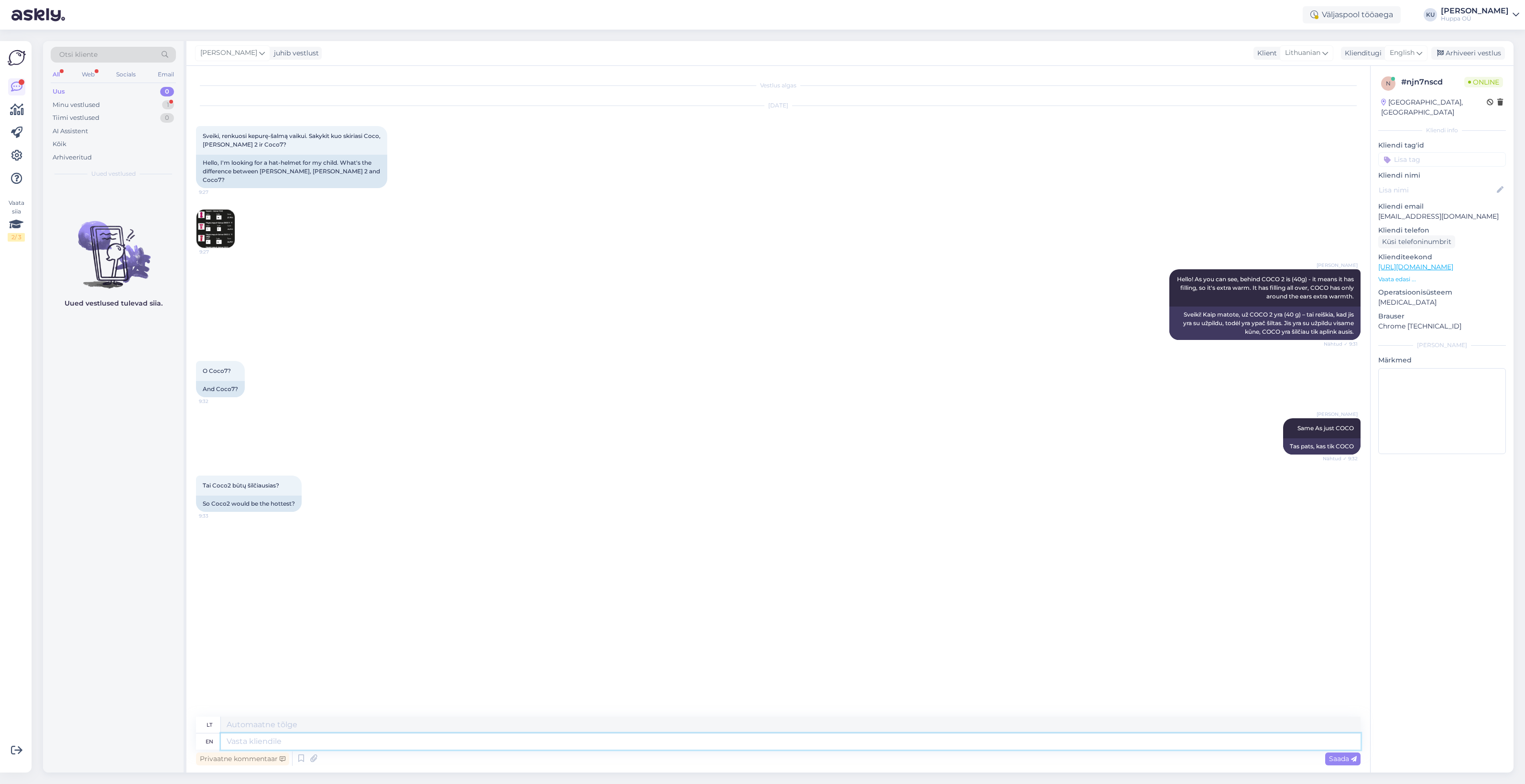
click at [300, 743] on textarea at bounding box center [790, 741] width 1139 height 16
type textarea "Yes"
type textarea "Taip"
click at [97, 100] on div "Minu vestlused 1" at bounding box center [113, 105] width 125 height 13
click at [113, 197] on span "[EMAIL_ADDRESS][DOMAIN_NAME]" at bounding box center [118, 195] width 100 height 8
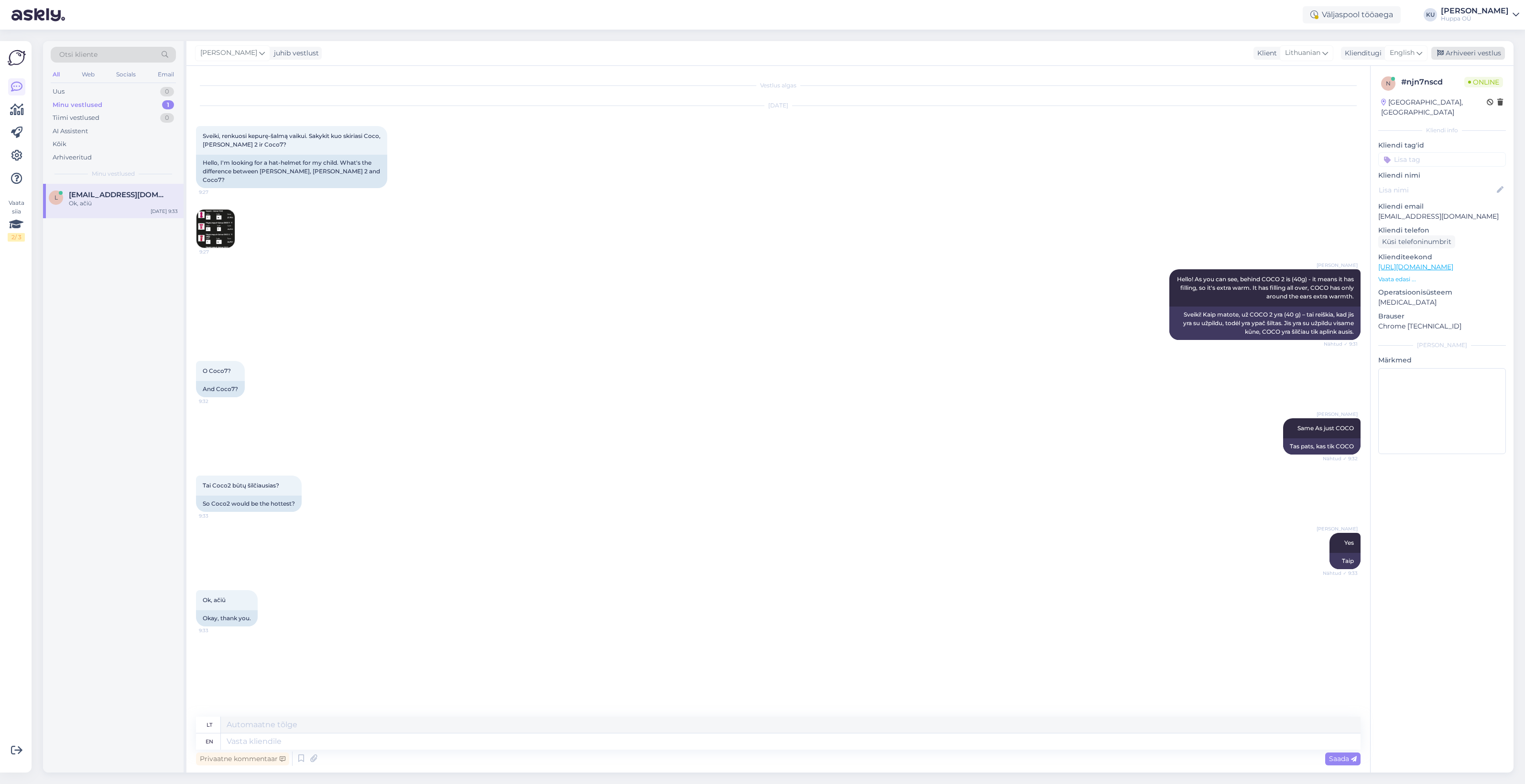
click at [1456, 56] on div "Arhiveeri vestlus" at bounding box center [1467, 53] width 74 height 13
